Goal: Transaction & Acquisition: Book appointment/travel/reservation

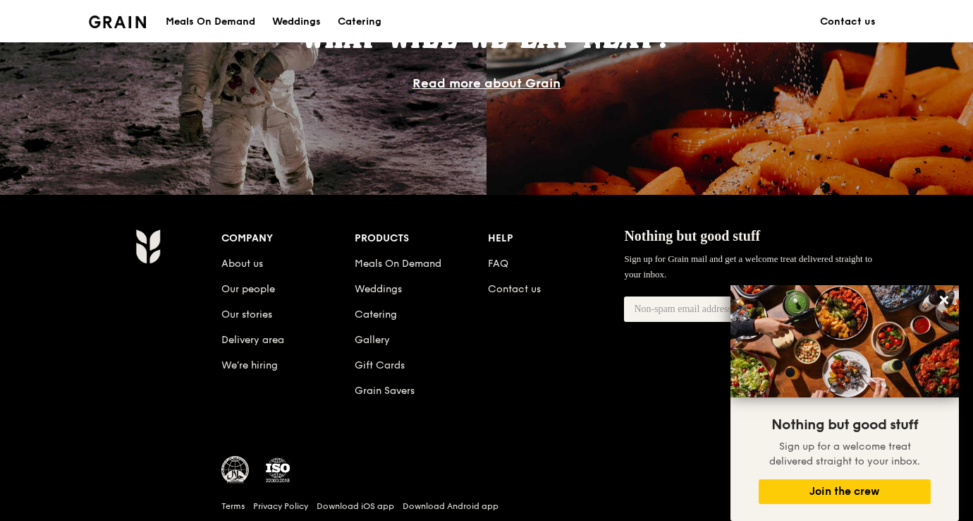
scroll to position [1291, 0]
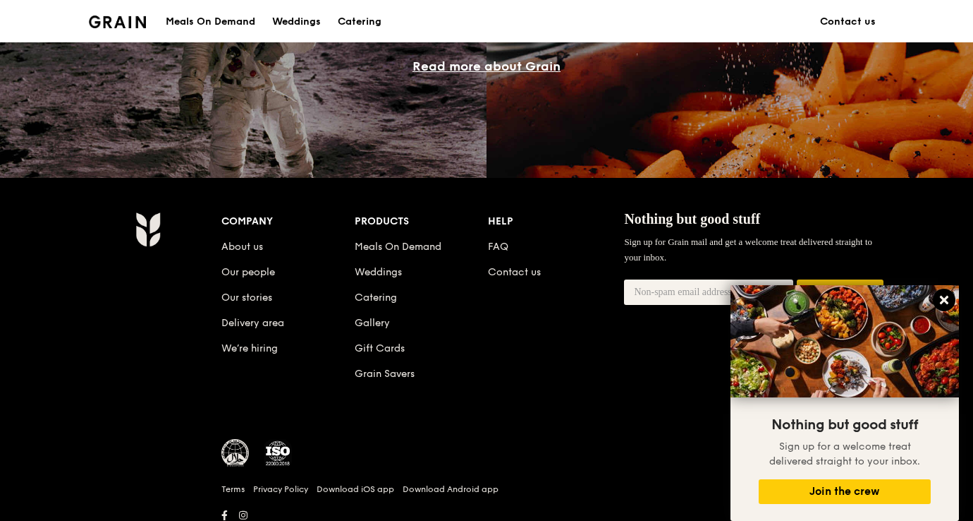
click at [947, 303] on icon at bounding box center [944, 300] width 8 height 8
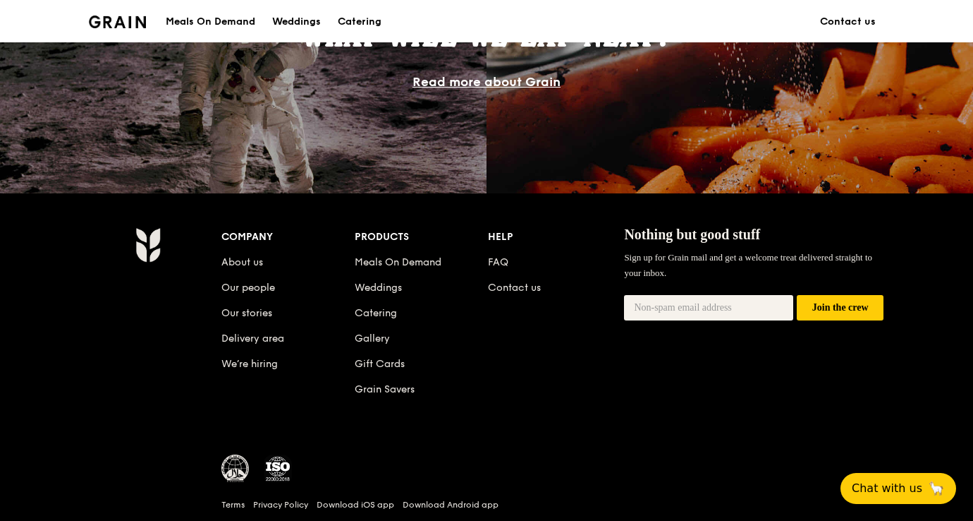
scroll to position [1272, 0]
click at [359, 312] on link "Catering" at bounding box center [376, 314] width 42 height 12
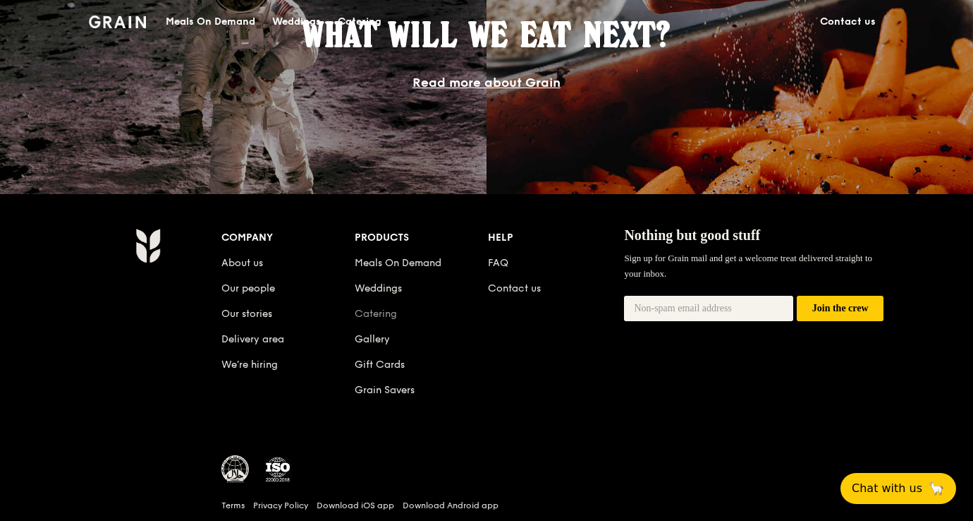
scroll to position [0, 0]
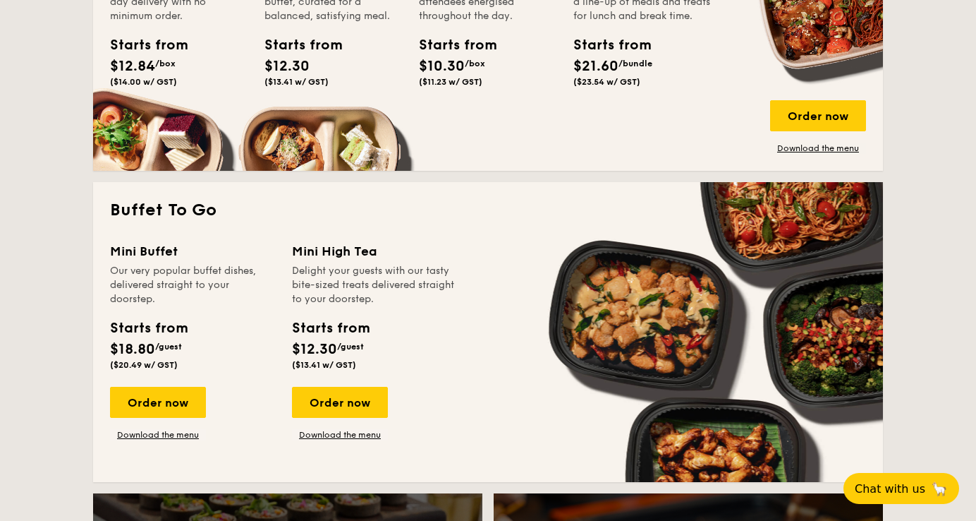
scroll to position [1086, 0]
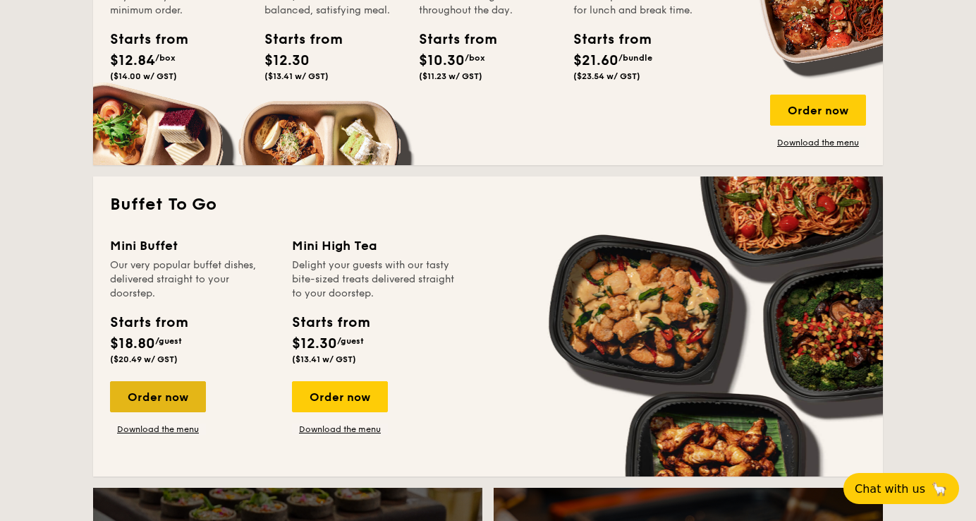
click at [176, 397] on div "Order now" at bounding box center [158, 396] width 96 height 31
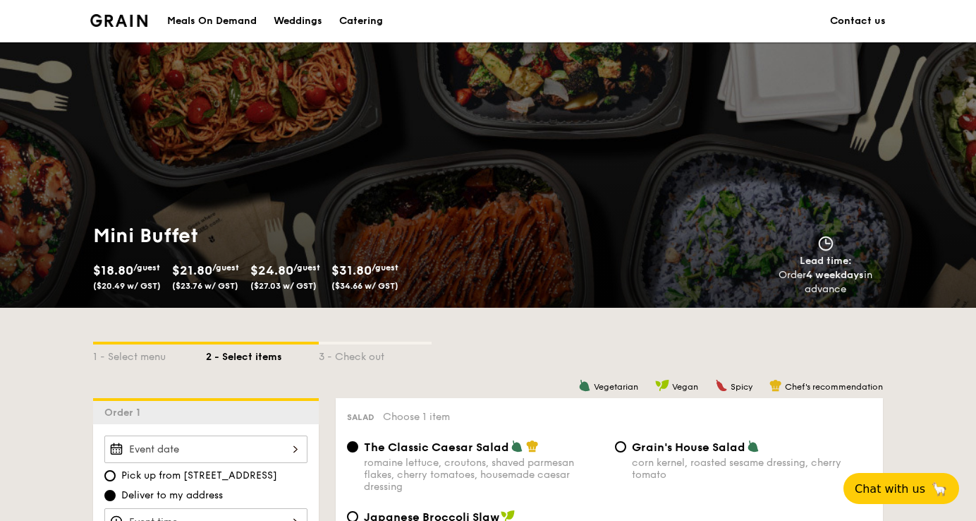
click at [210, 267] on span "$21.80" at bounding box center [192, 270] width 40 height 16
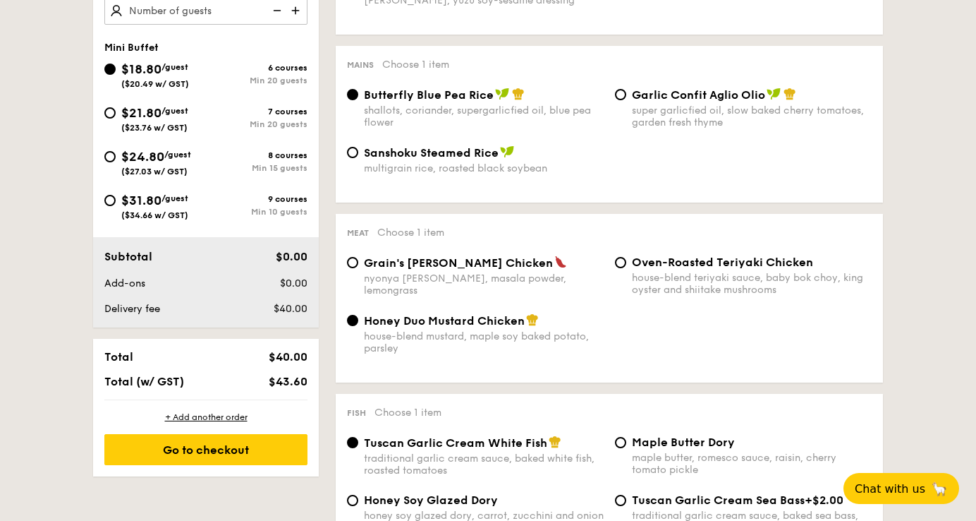
scroll to position [545, 0]
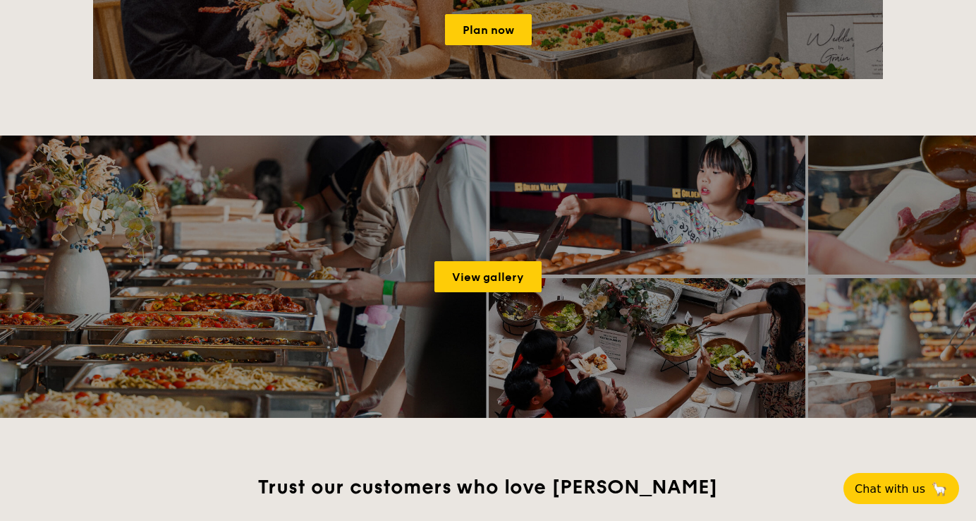
scroll to position [1086, 0]
